Goal: Book appointment/travel/reservation

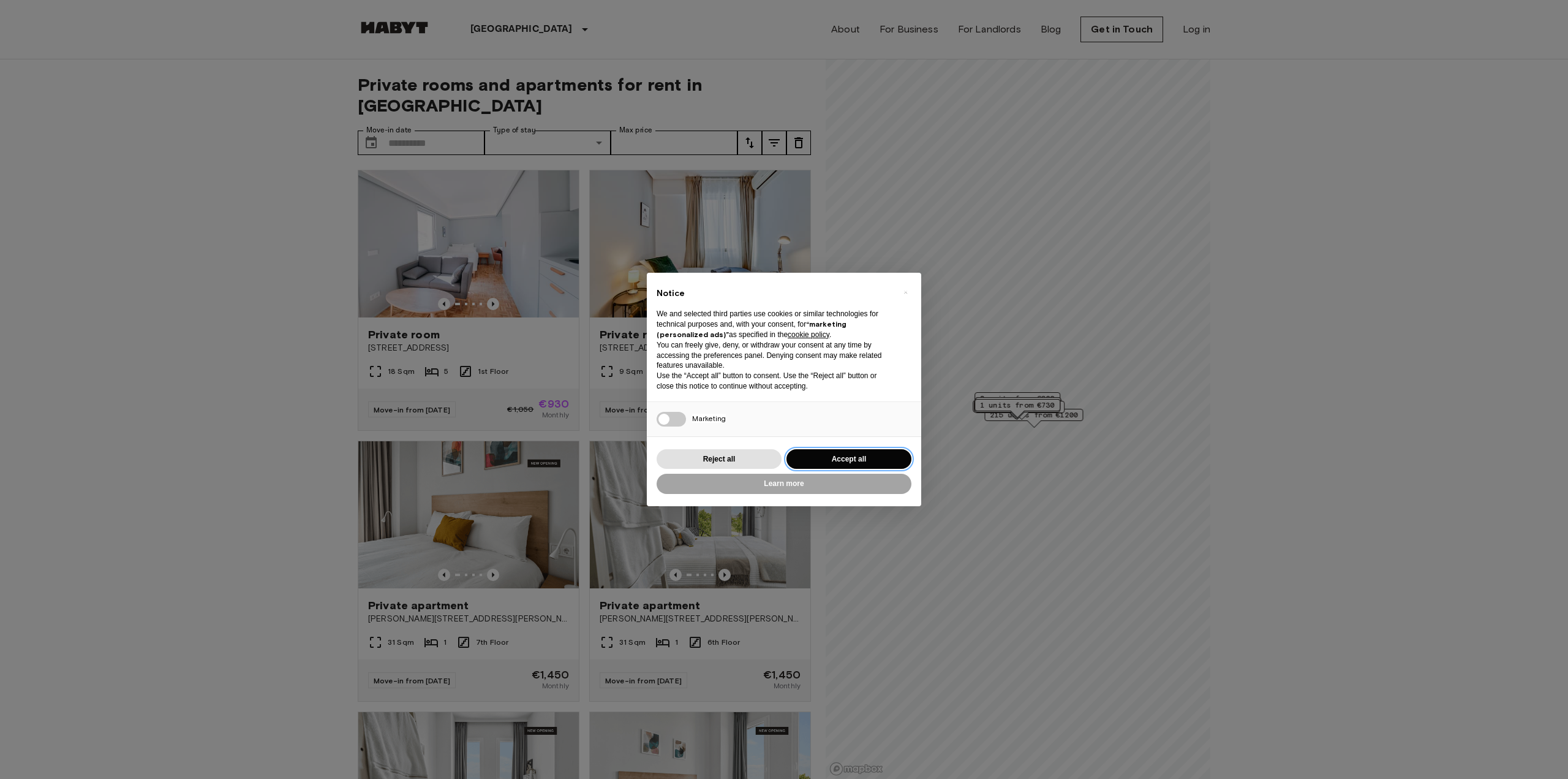
click at [874, 452] on button "Accept all" at bounding box center [848, 459] width 125 height 21
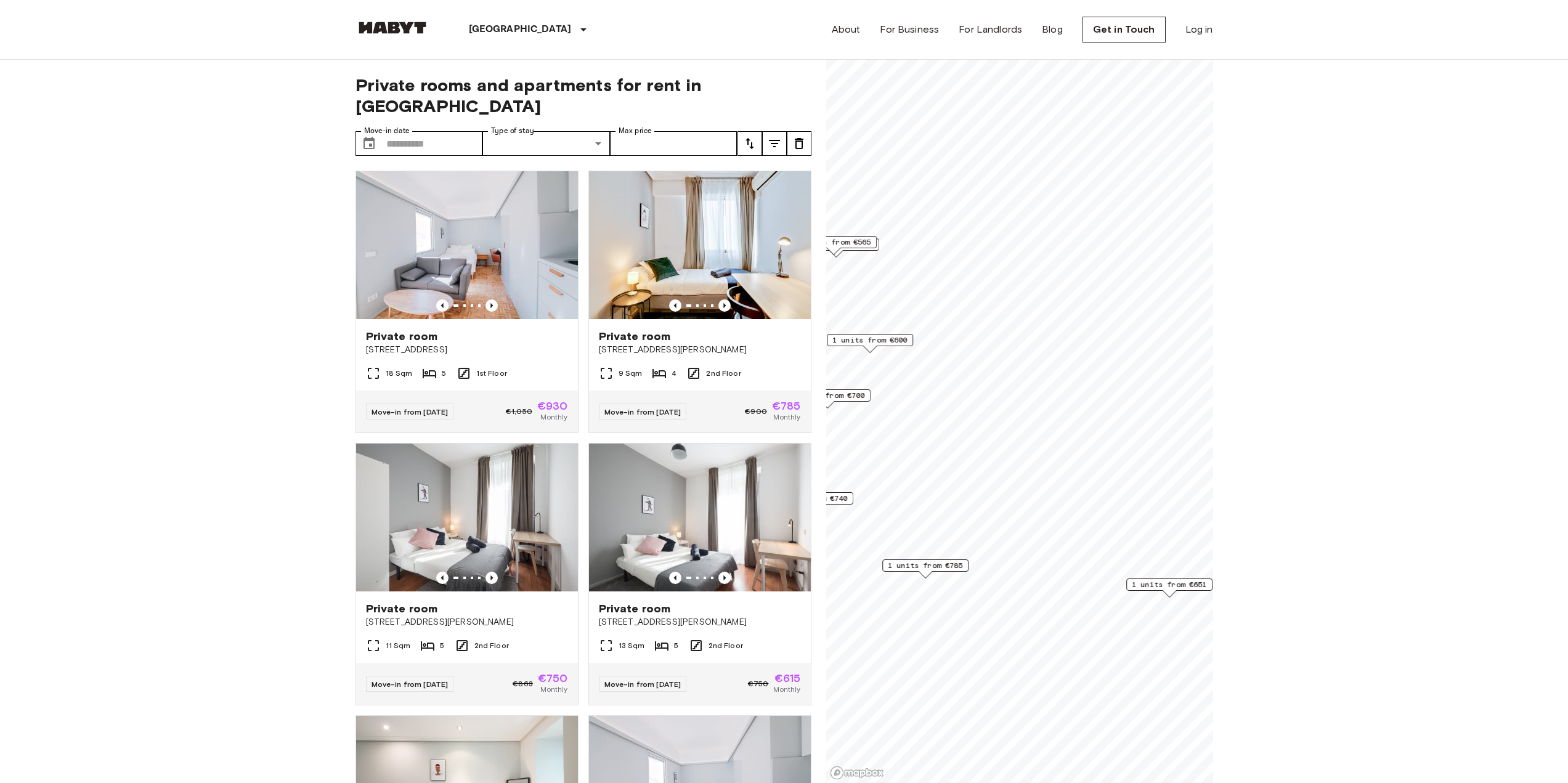
scroll to position [1, 0]
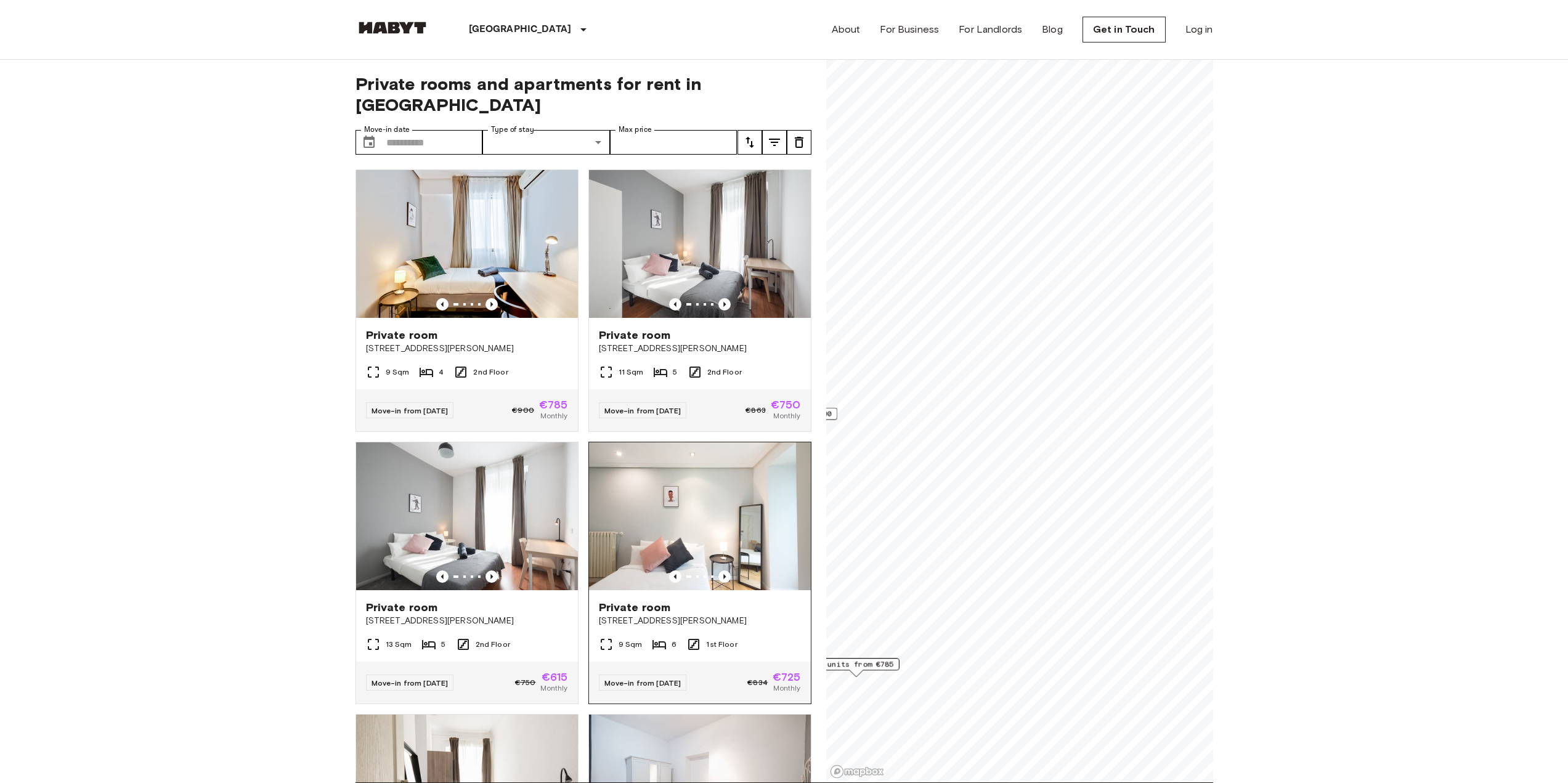
click at [767, 498] on div "Private rooms and apartments for rent in [GEOGRAPHIC_DATA] Move-in date ​ Move-…" at bounding box center [784, 420] width 858 height 724
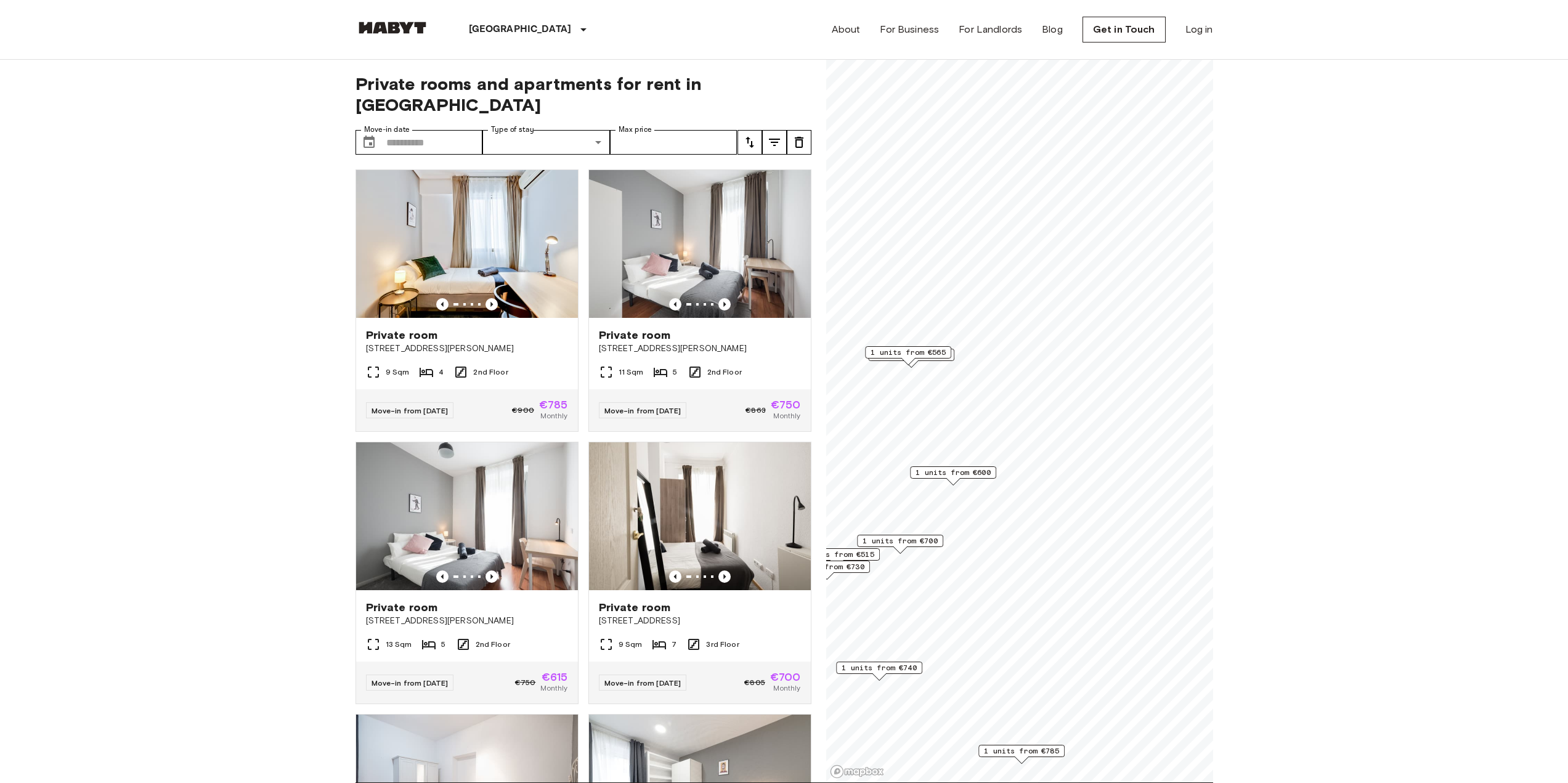
click at [958, 475] on span "1 units from €600" at bounding box center [953, 472] width 75 height 11
